Goal: Transaction & Acquisition: Purchase product/service

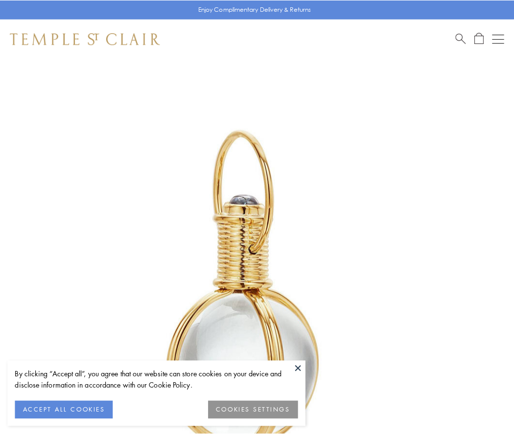
scroll to position [255, 0]
